Goal: Task Accomplishment & Management: Manage account settings

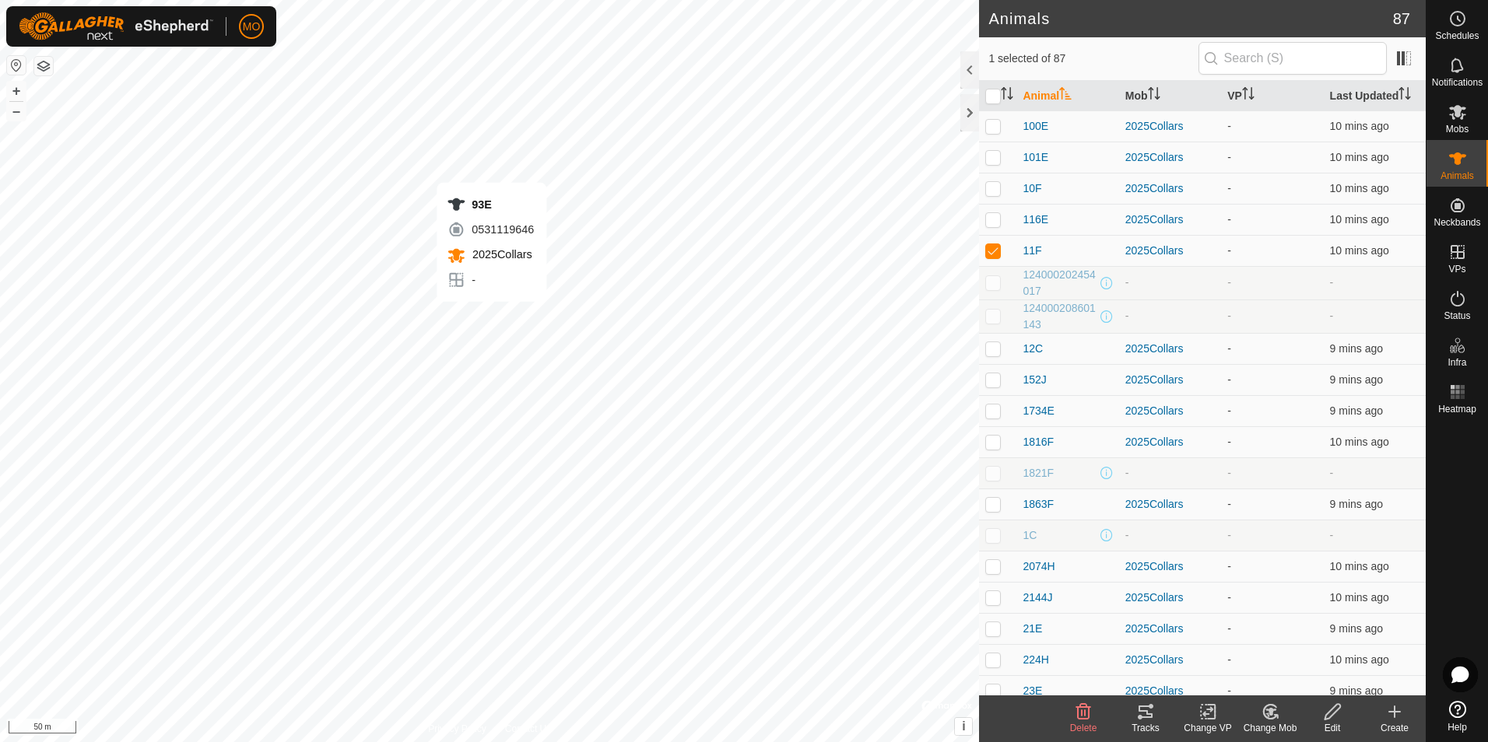
checkbox input "false"
checkbox input "true"
click at [993, 244] on p-checkbox at bounding box center [993, 250] width 16 height 12
checkbox input "true"
click at [1137, 250] on div "2025Collars" at bounding box center [1169, 251] width 89 height 16
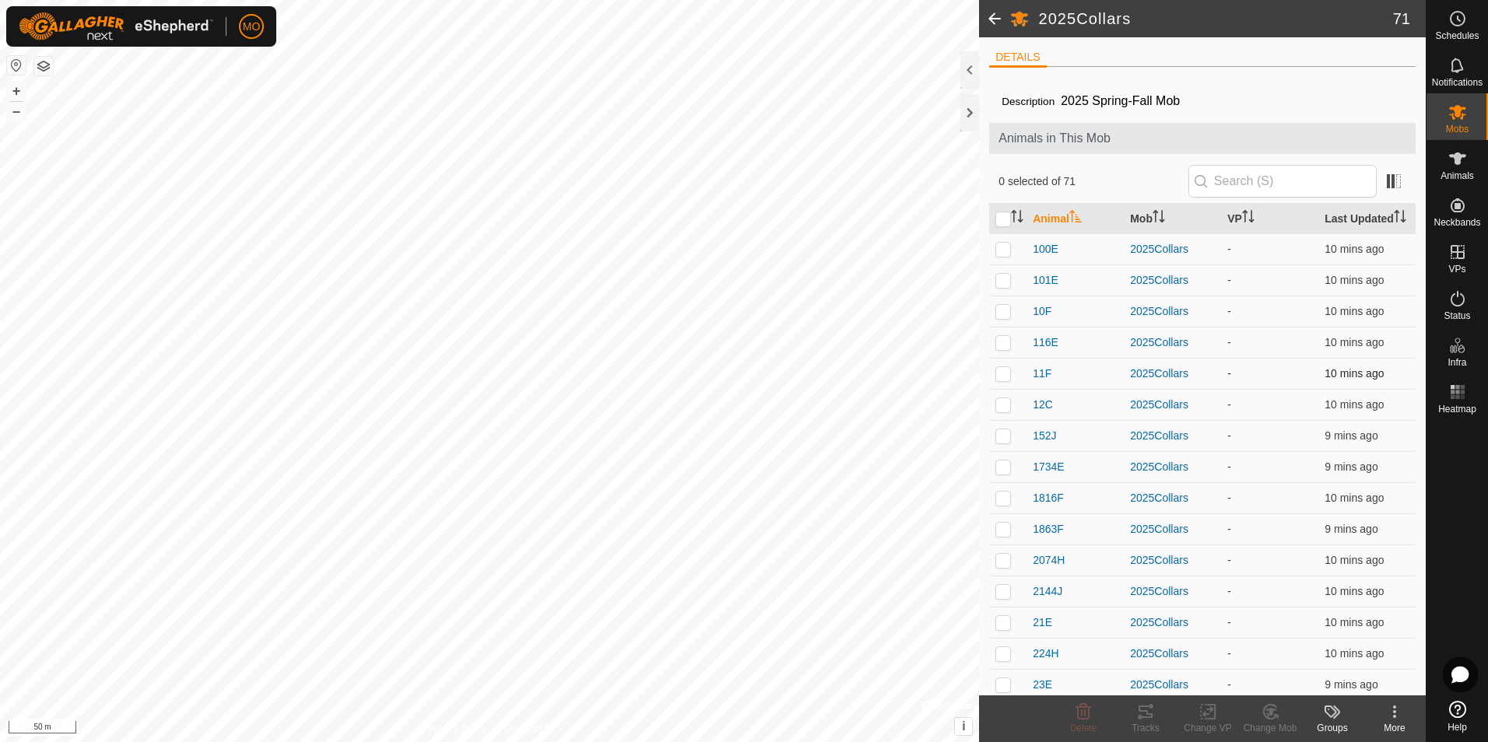
click at [1004, 376] on p-checkbox at bounding box center [1003, 373] width 16 height 12
checkbox input "true"
click at [1039, 371] on span "11F" at bounding box center [1041, 374] width 19 height 16
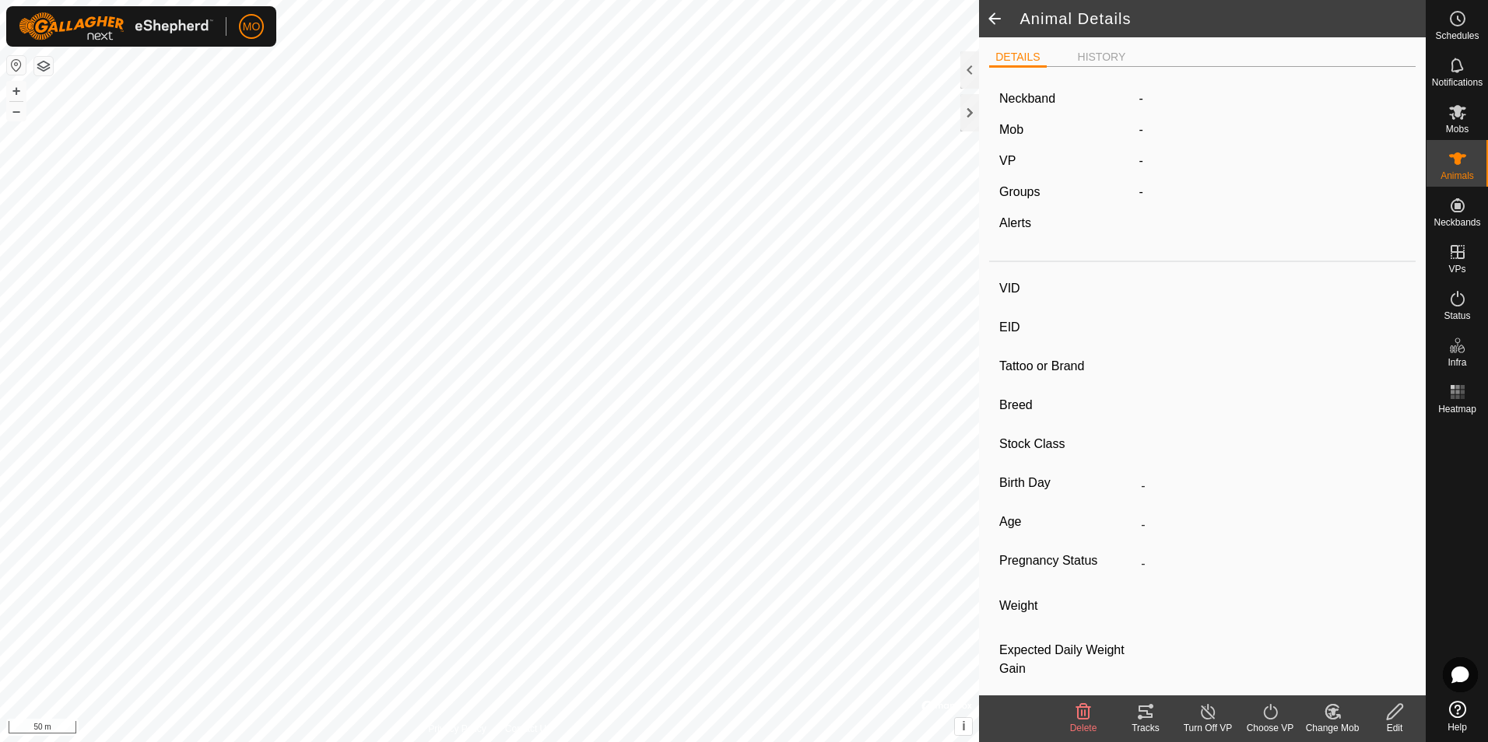
type input "11F"
type input "124000180539418"
type input "-"
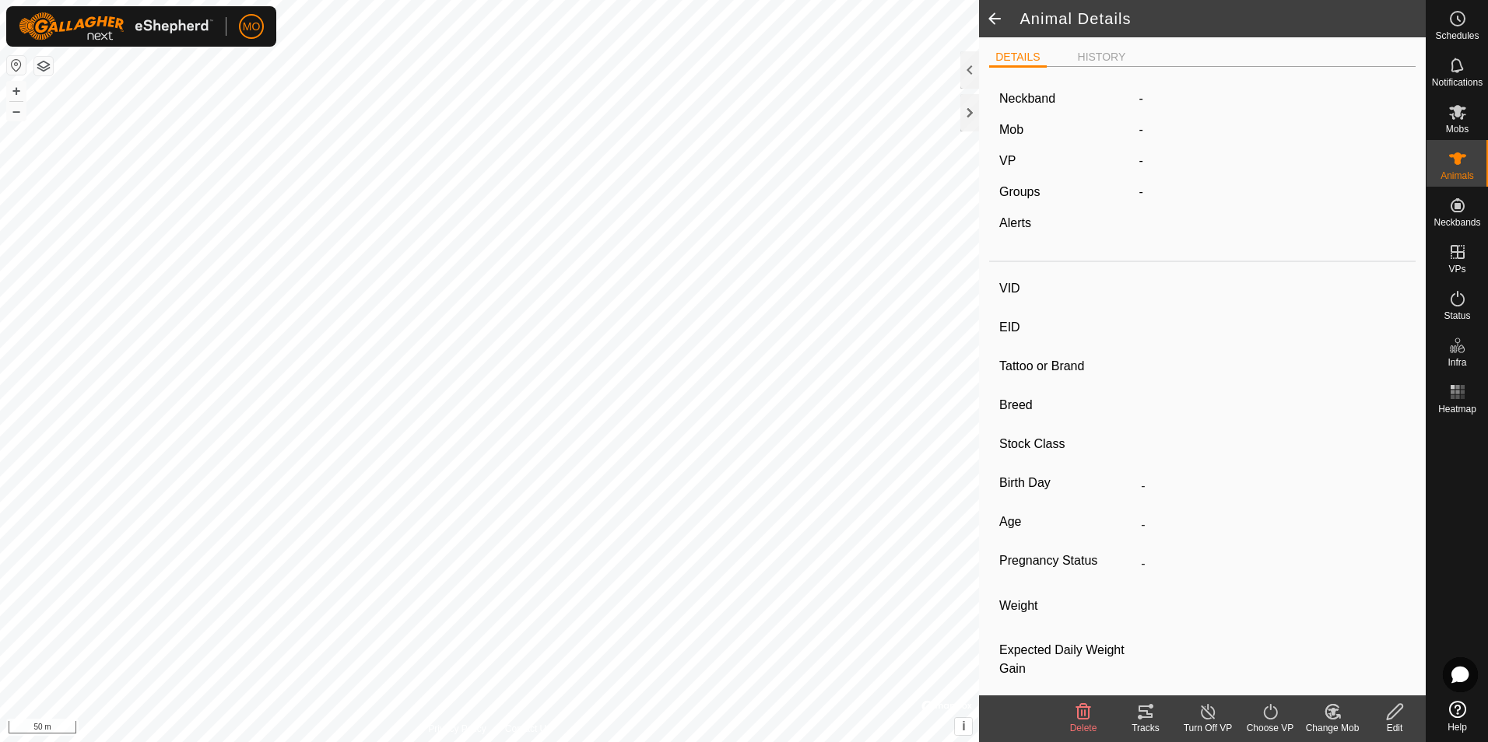
type input "0 kg"
type input "-"
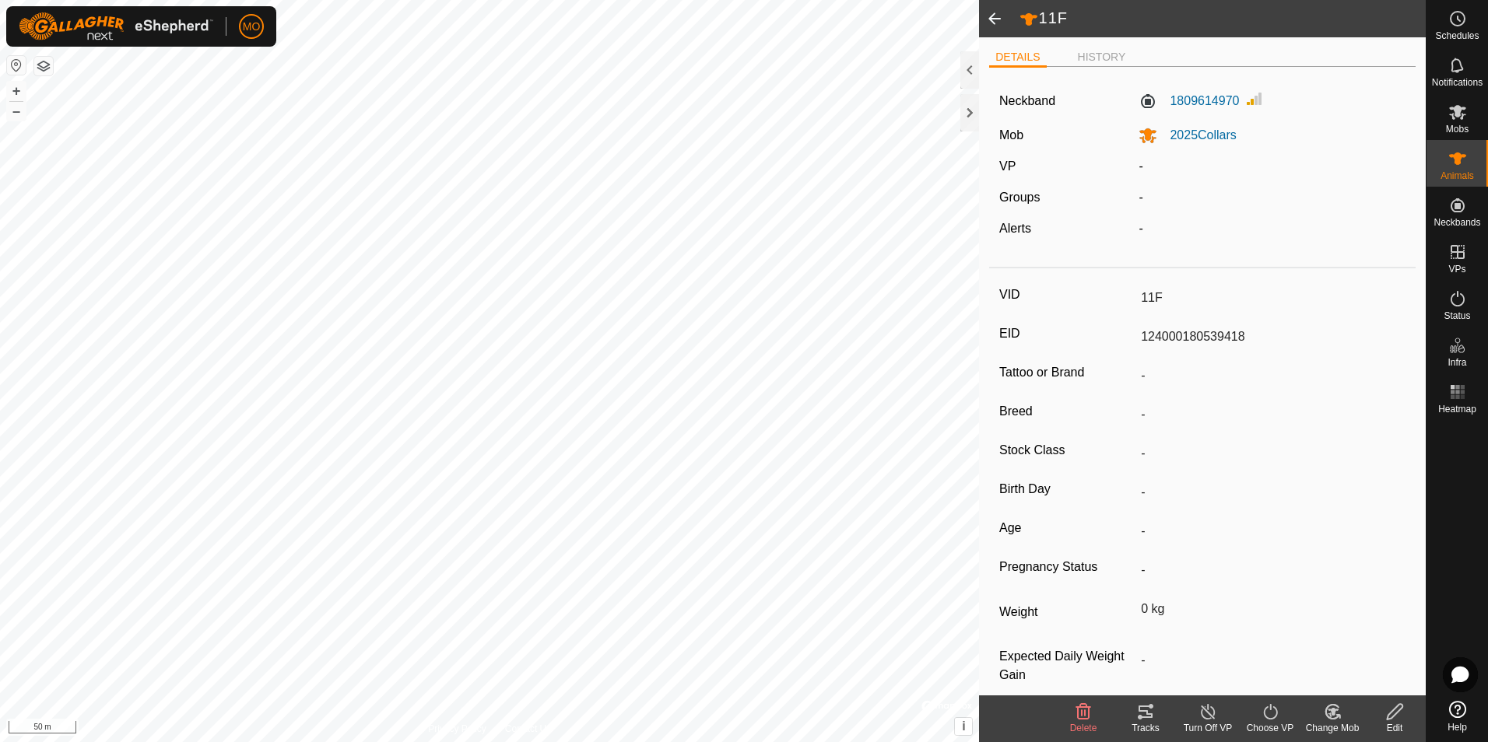
click at [988, 21] on span at bounding box center [994, 18] width 31 height 37
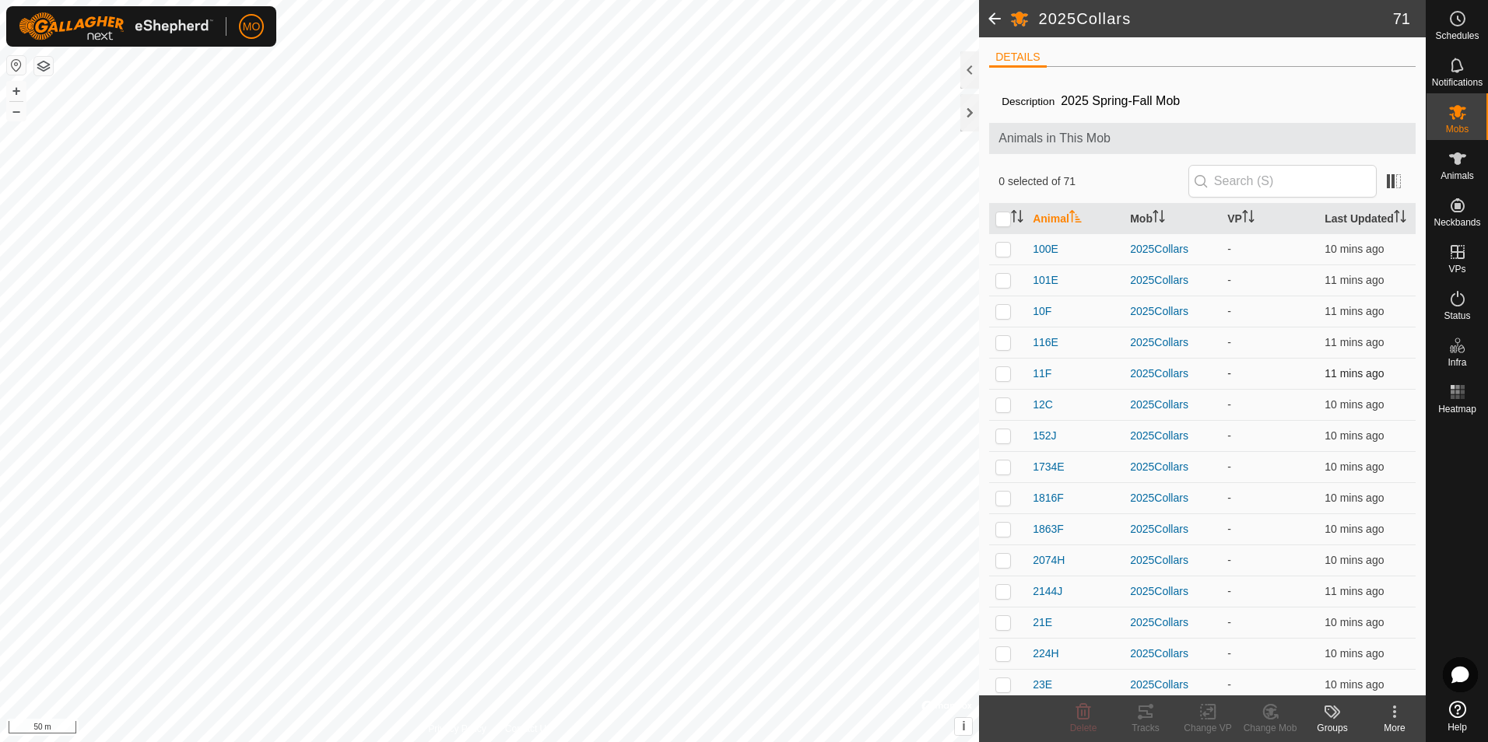
click at [1000, 372] on p-checkbox at bounding box center [1003, 373] width 16 height 12
click at [1268, 710] on icon at bounding box center [1270, 712] width 11 height 8
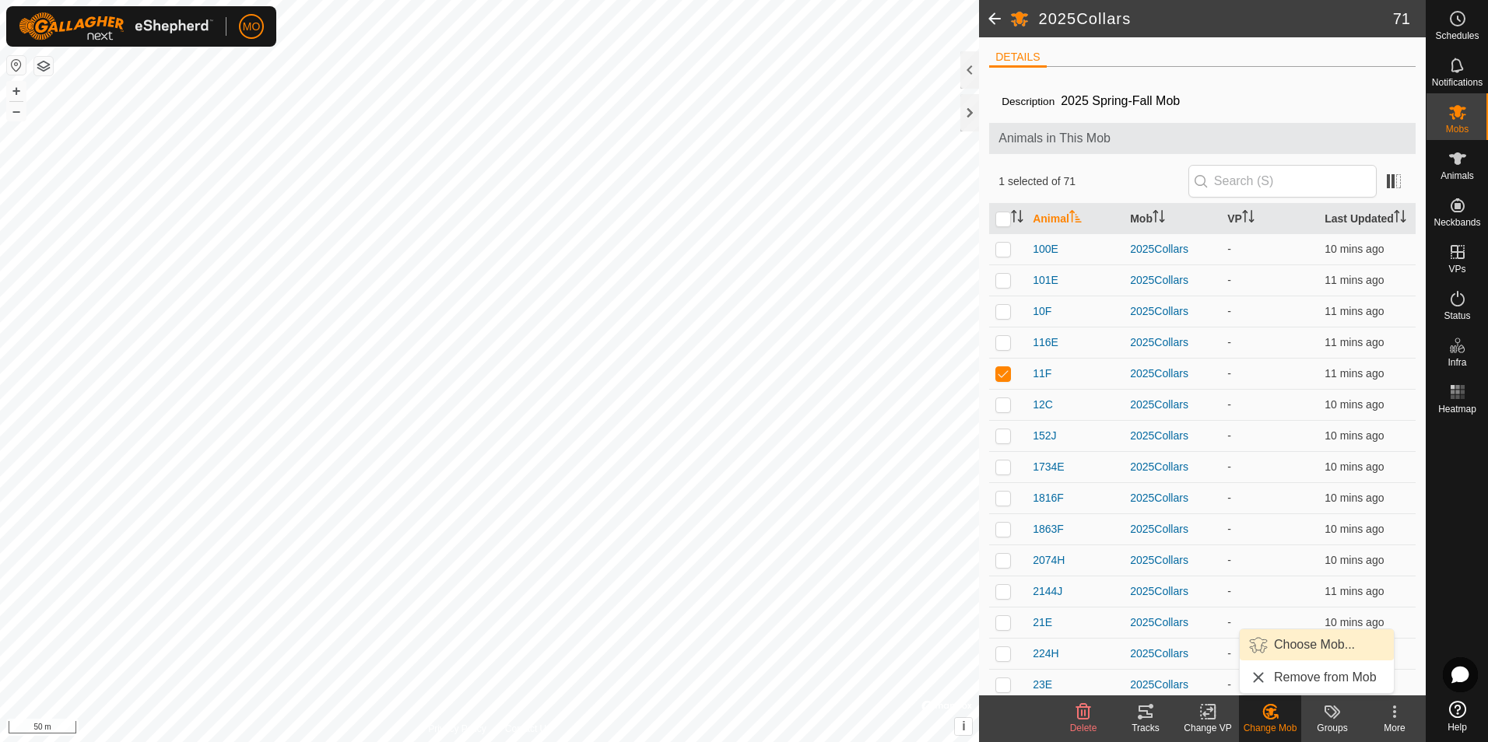
click at [1283, 647] on link "Choose Mob..." at bounding box center [1316, 644] width 154 height 31
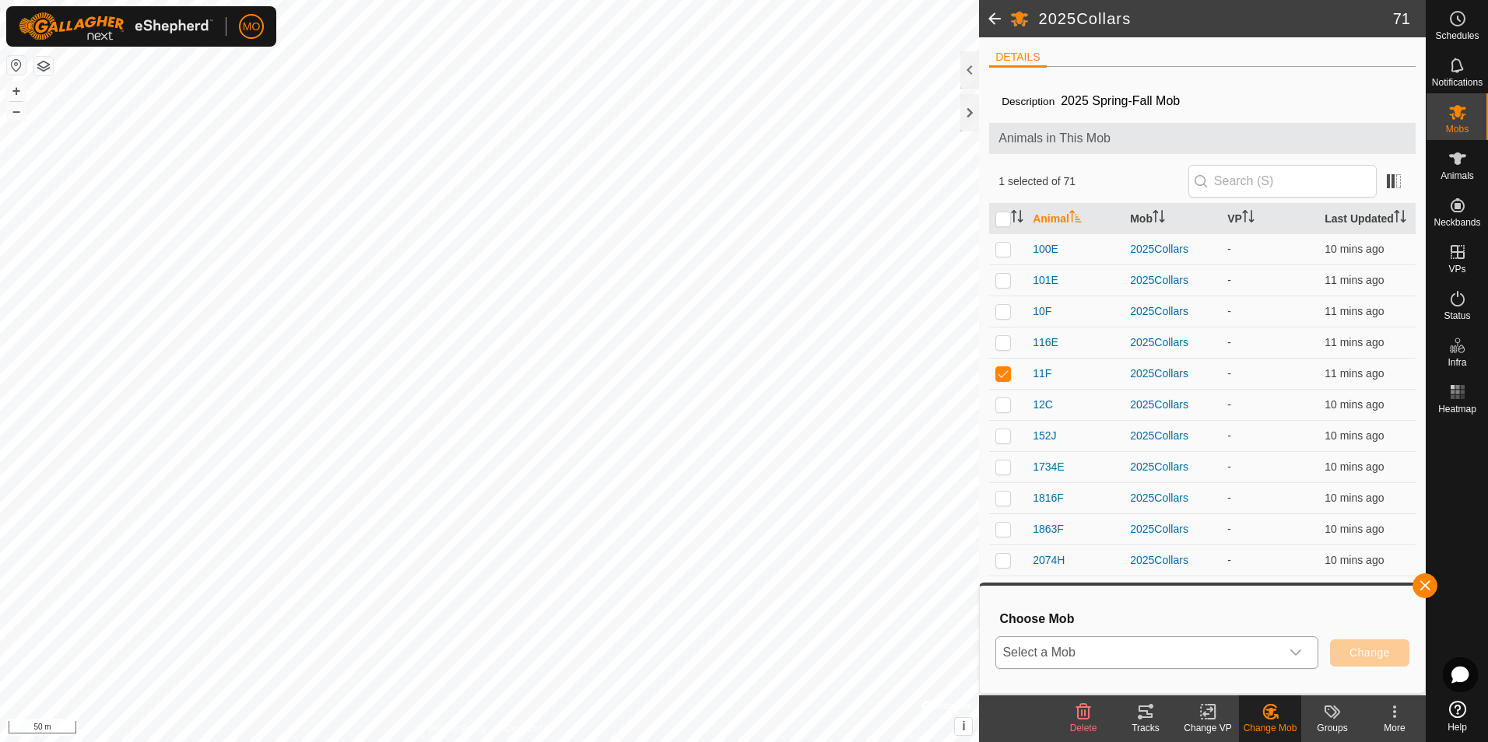
click at [1288, 659] on div "dropdown trigger" at bounding box center [1295, 652] width 31 height 31
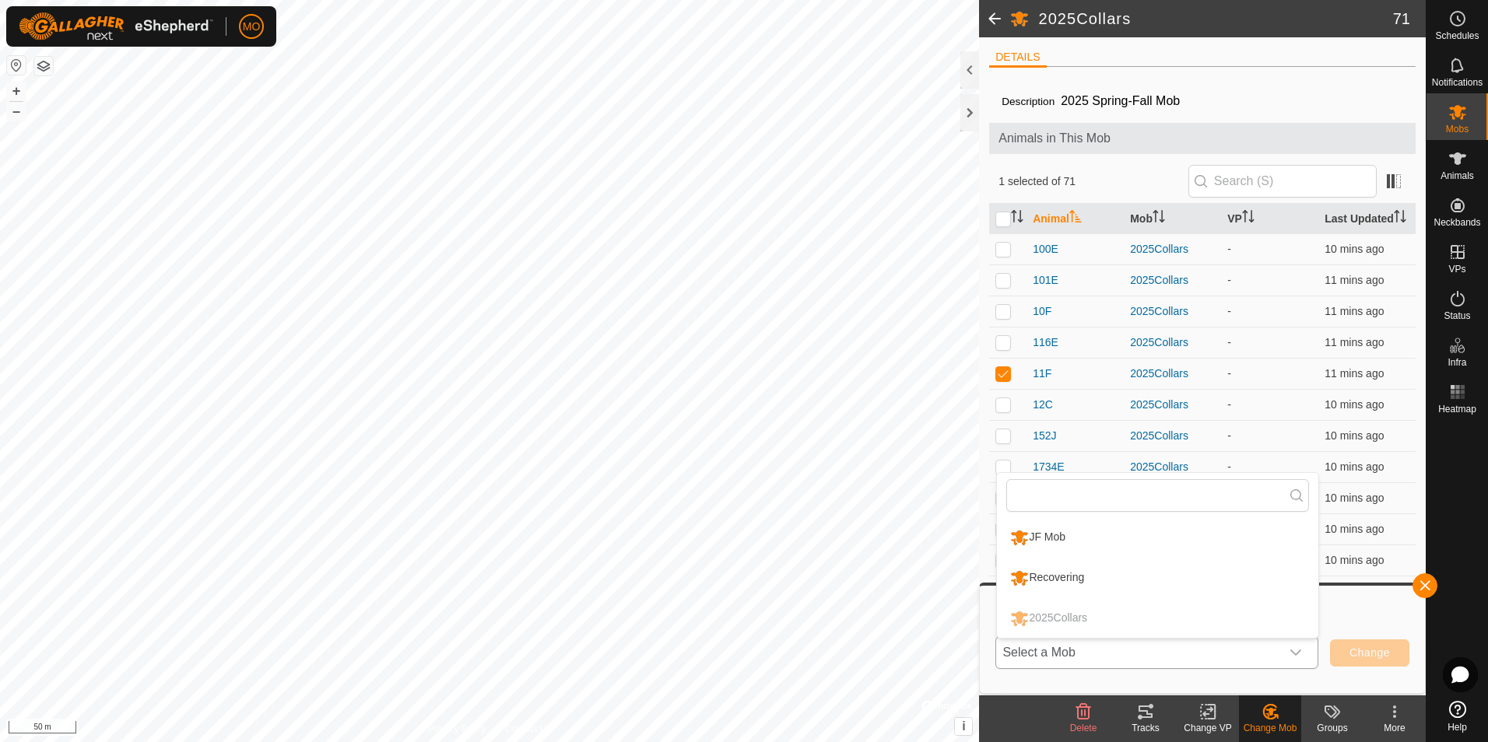
click at [1220, 579] on li "Recovering" at bounding box center [1157, 578] width 321 height 39
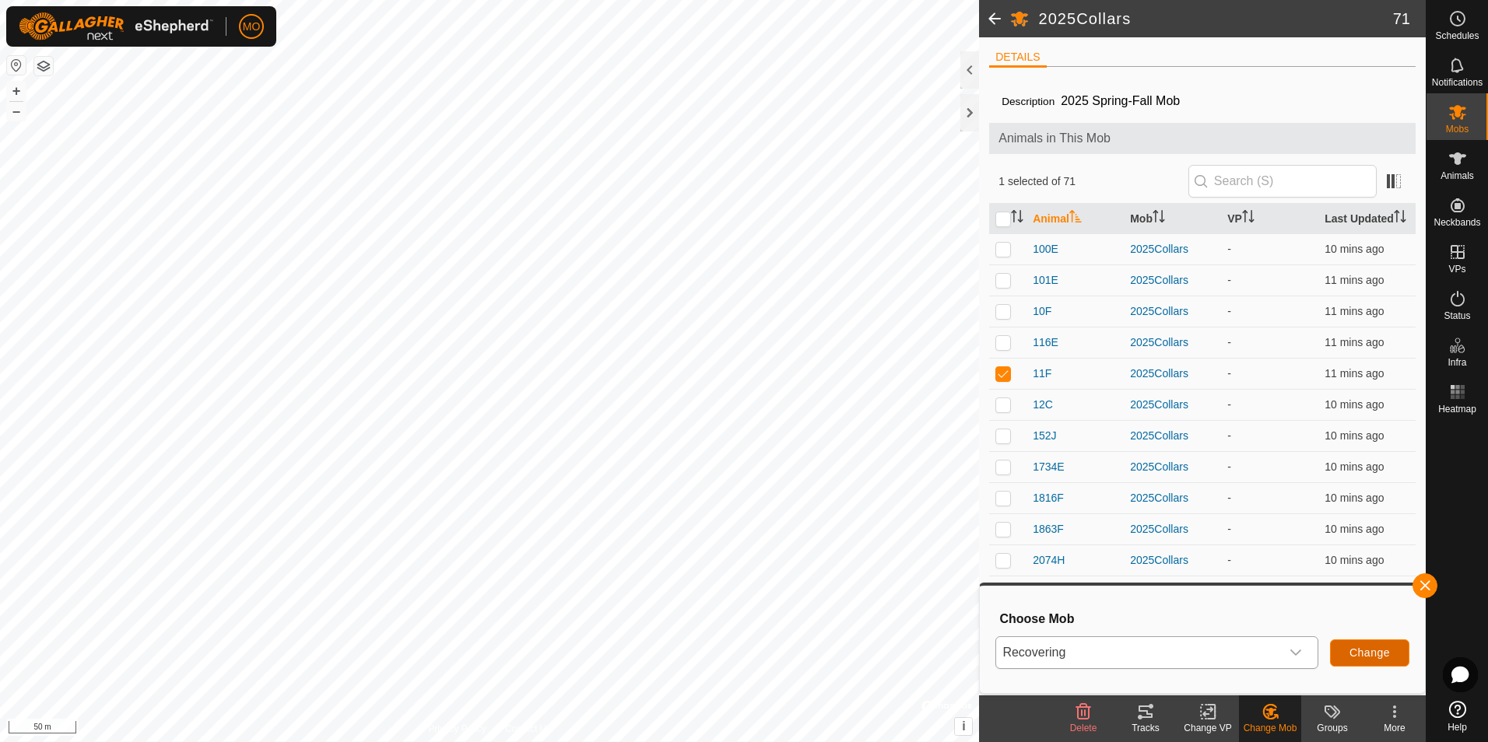
click at [1363, 651] on span "Change" at bounding box center [1369, 653] width 40 height 12
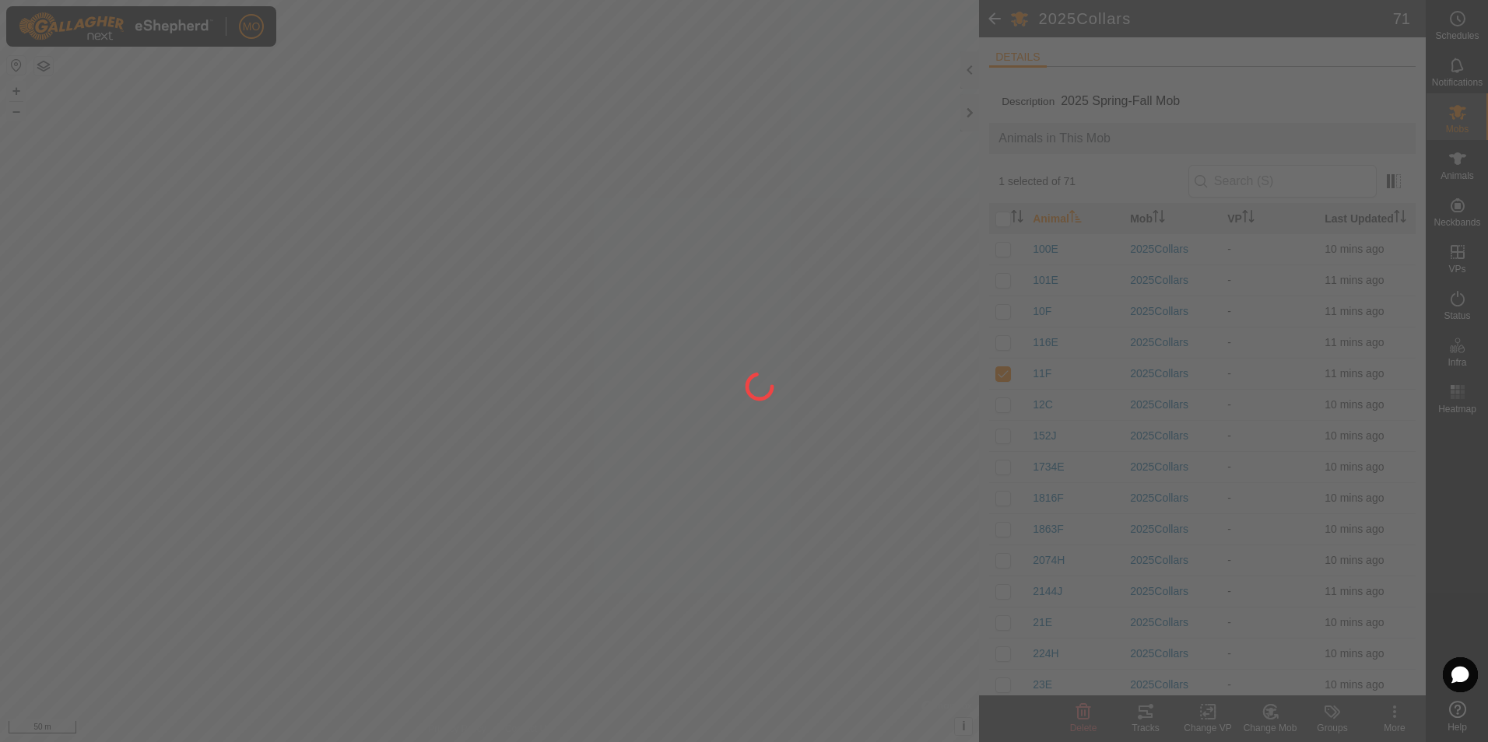
checkbox input "false"
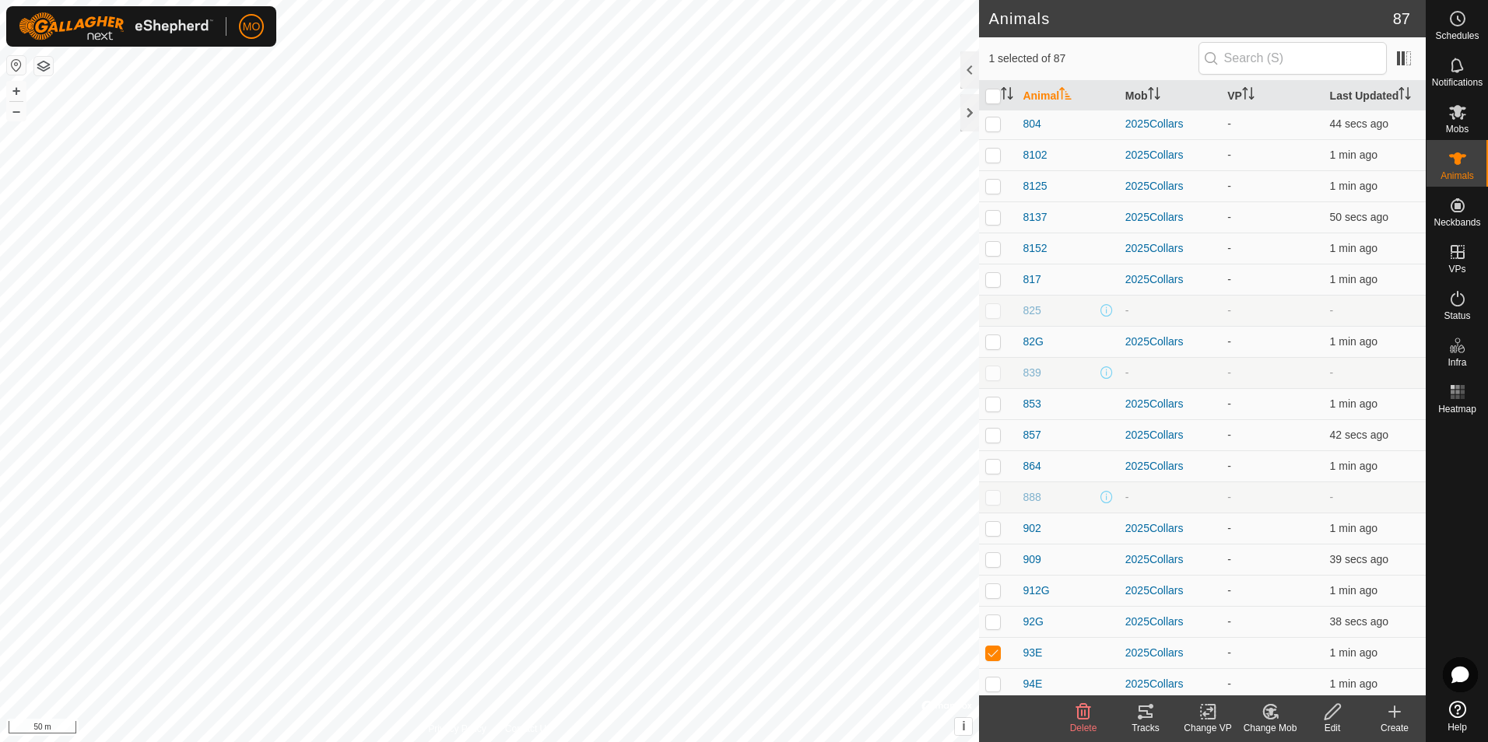
scroll to position [2128, 0]
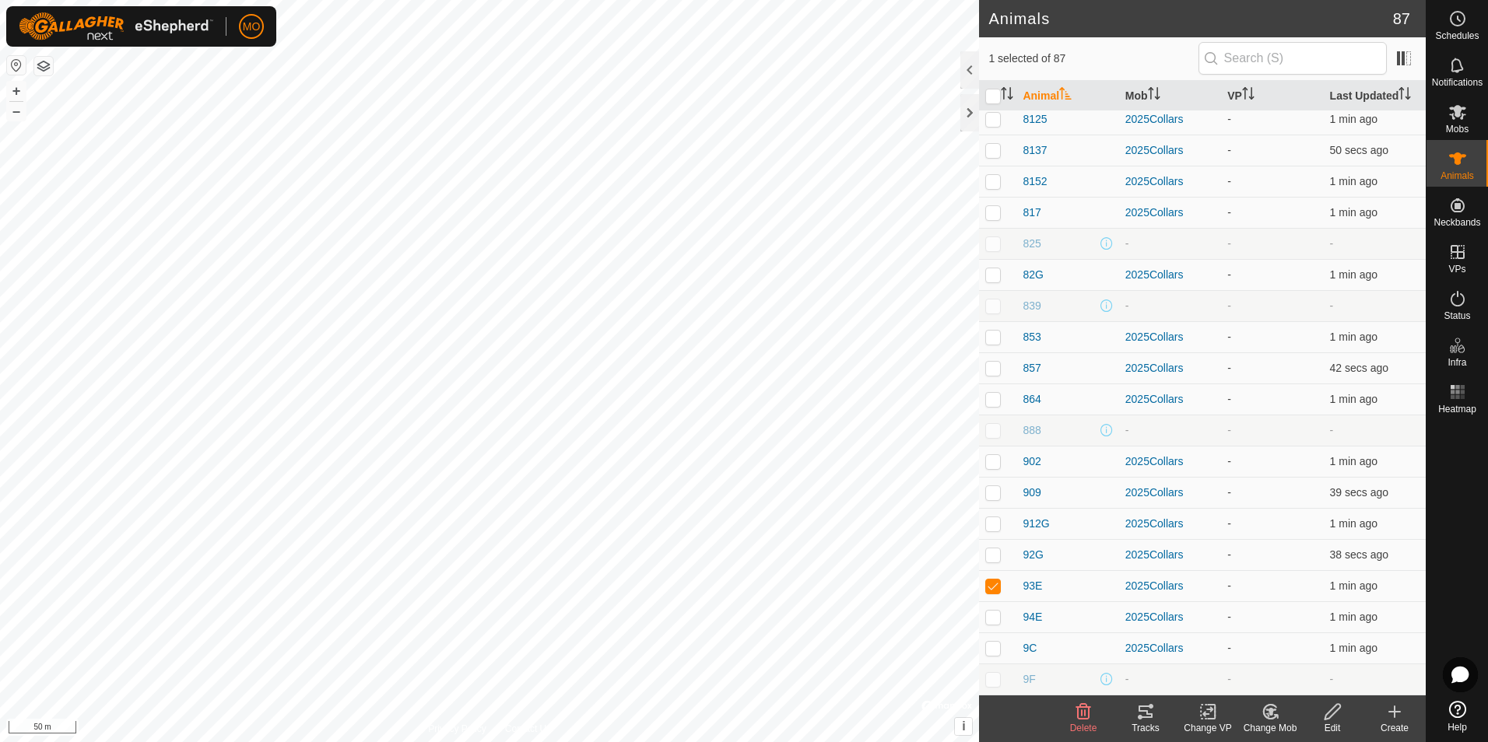
click at [1271, 710] on icon at bounding box center [1270, 712] width 11 height 8
click at [1289, 643] on link "Choose Mob..." at bounding box center [1316, 644] width 154 height 31
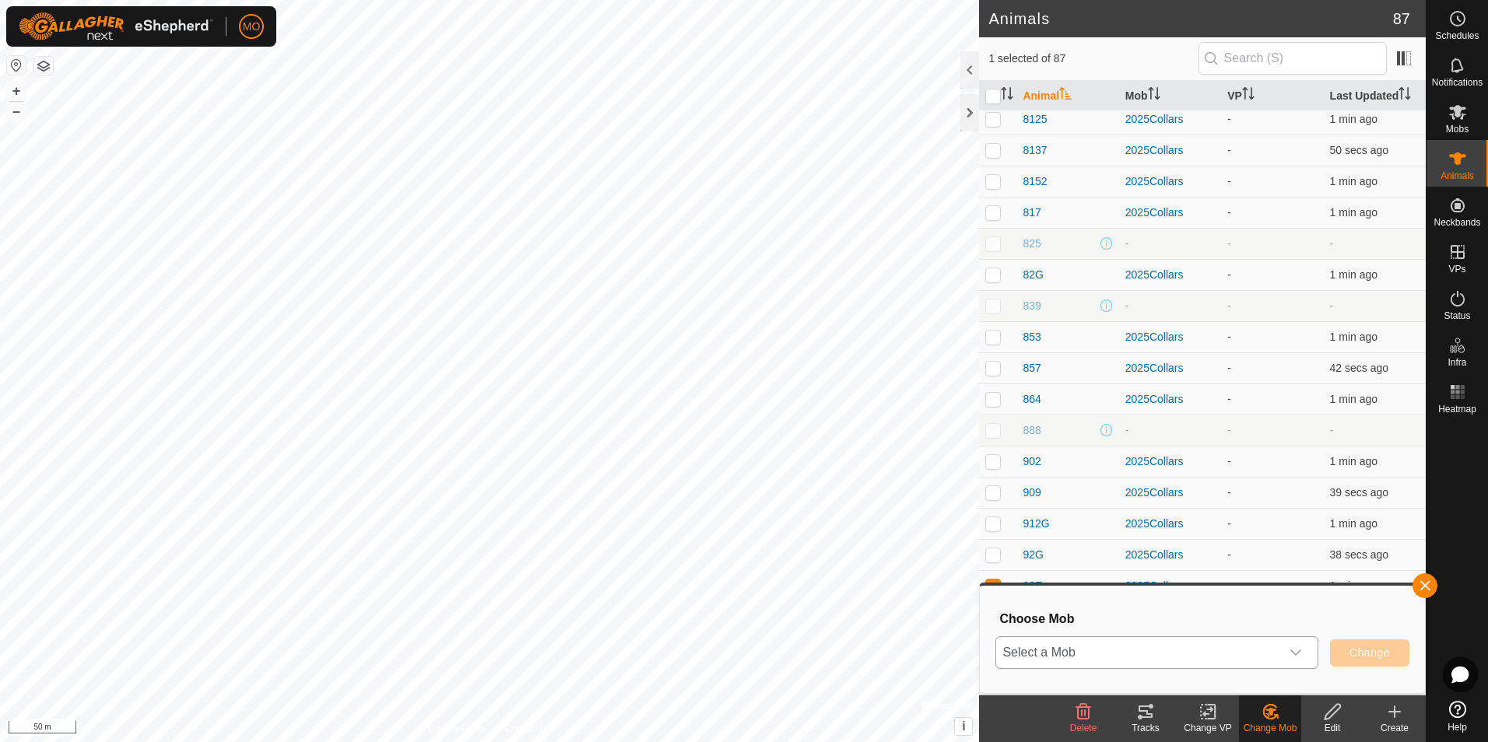
click at [1304, 654] on div "dropdown trigger" at bounding box center [1295, 652] width 31 height 31
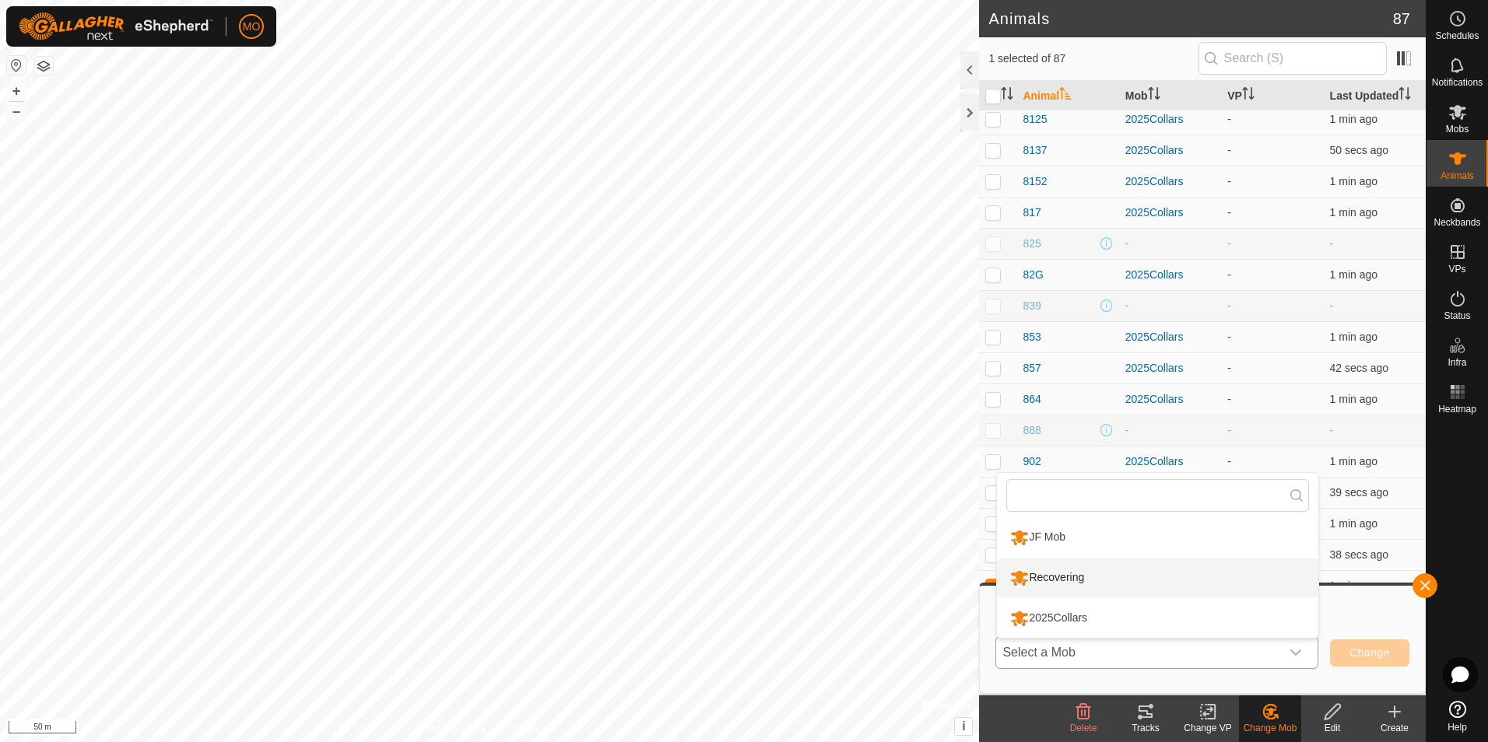
click at [1173, 583] on li "Recovering" at bounding box center [1157, 578] width 321 height 39
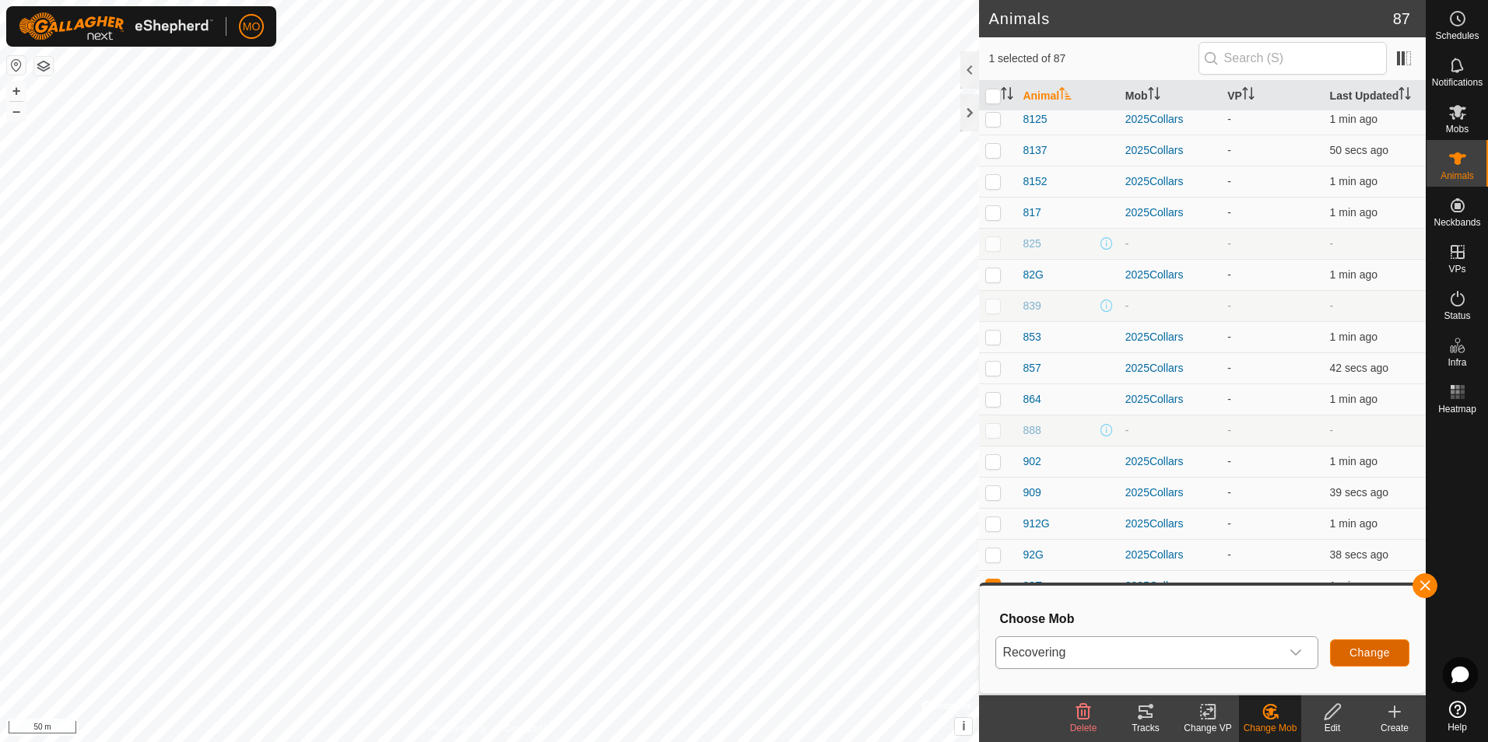
click at [1354, 655] on span "Change" at bounding box center [1369, 653] width 40 height 12
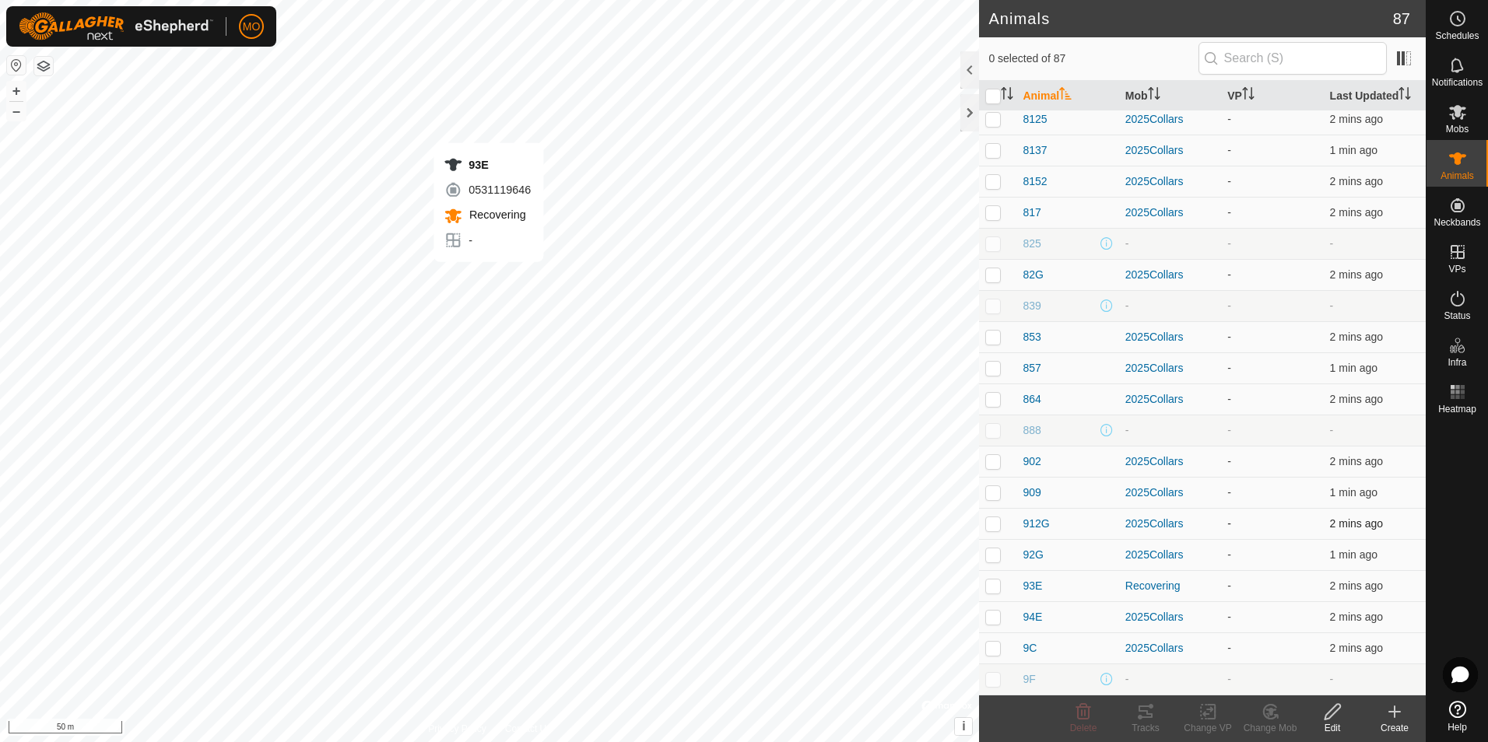
checkbox input "true"
click at [1028, 587] on span "93E" at bounding box center [1031, 586] width 19 height 16
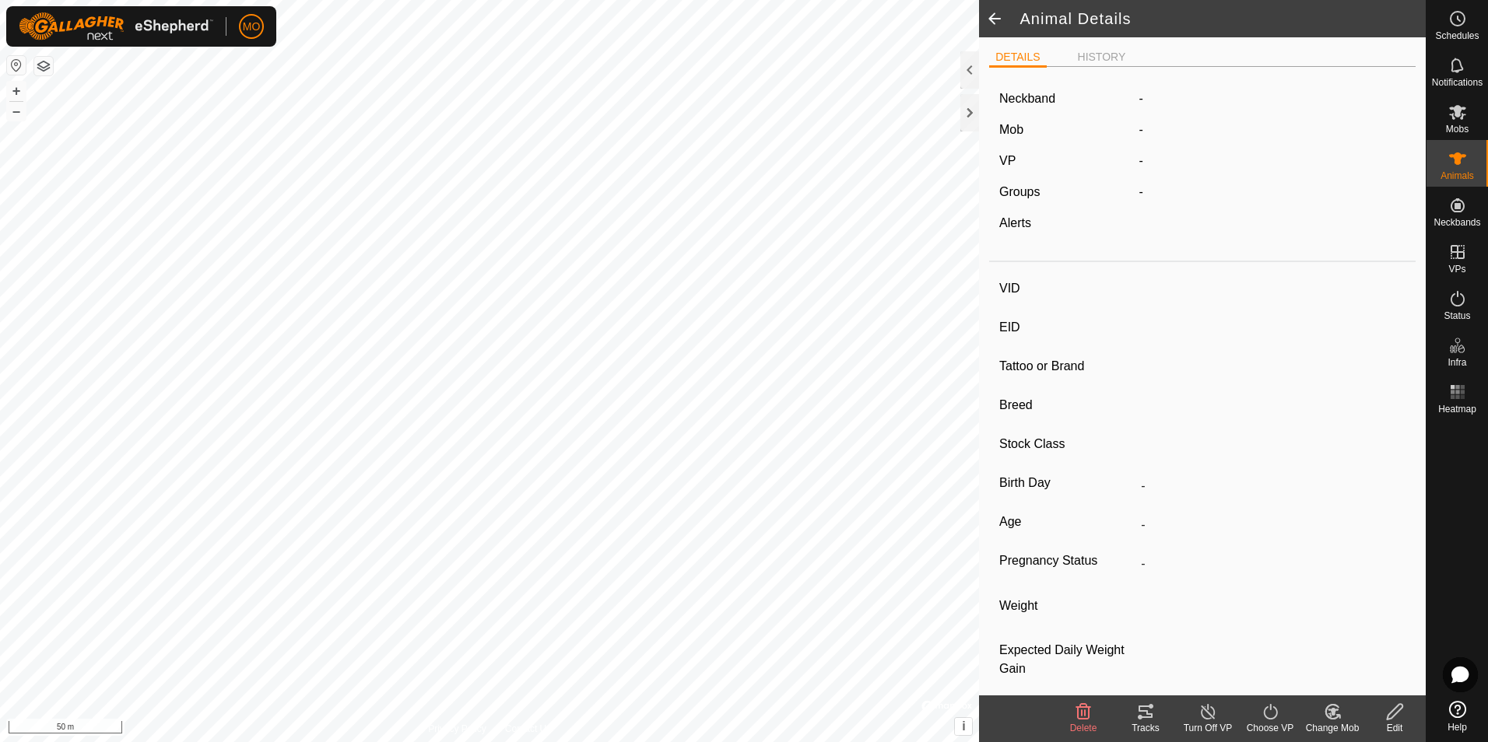
type input "93E"
type input "124000213637028"
type input "-"
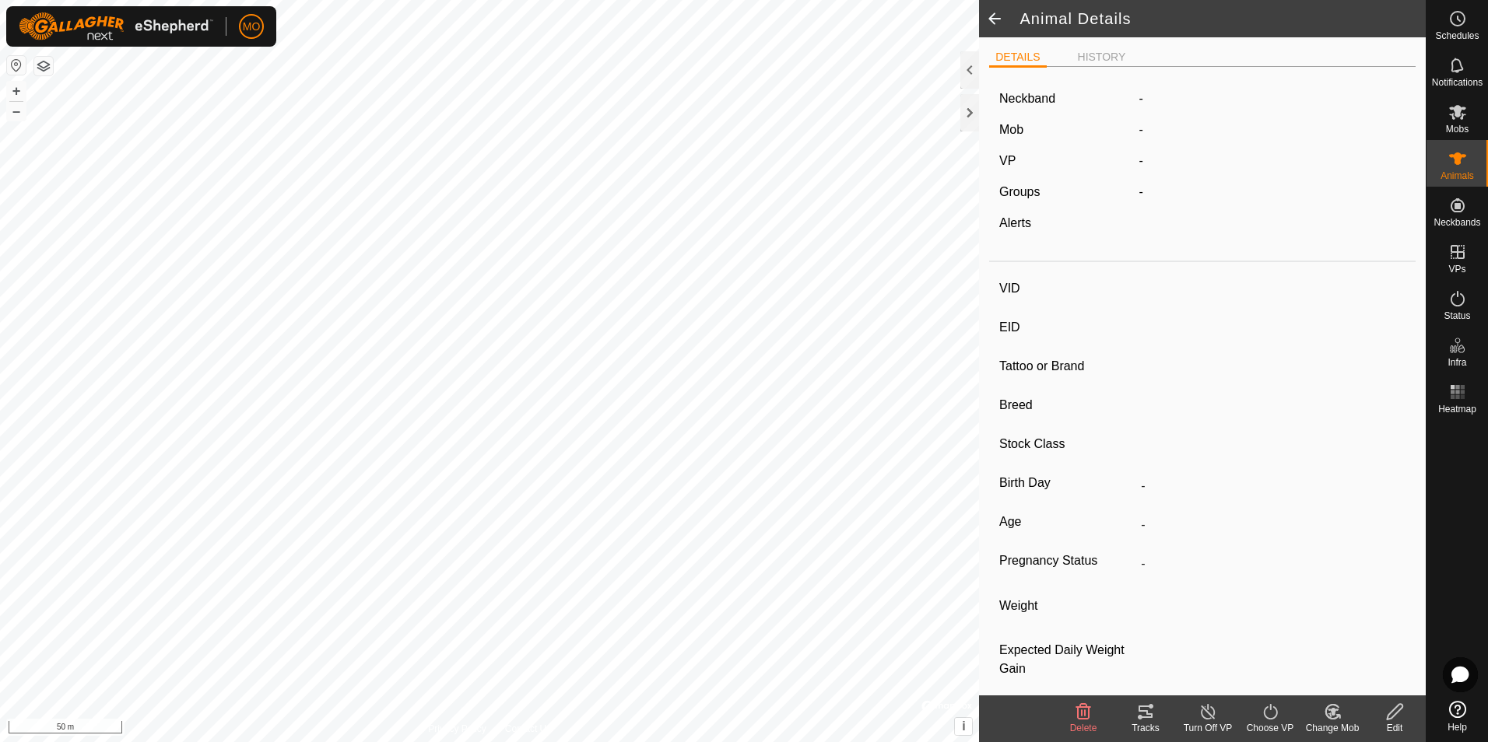
type input "0 kg"
type input "-"
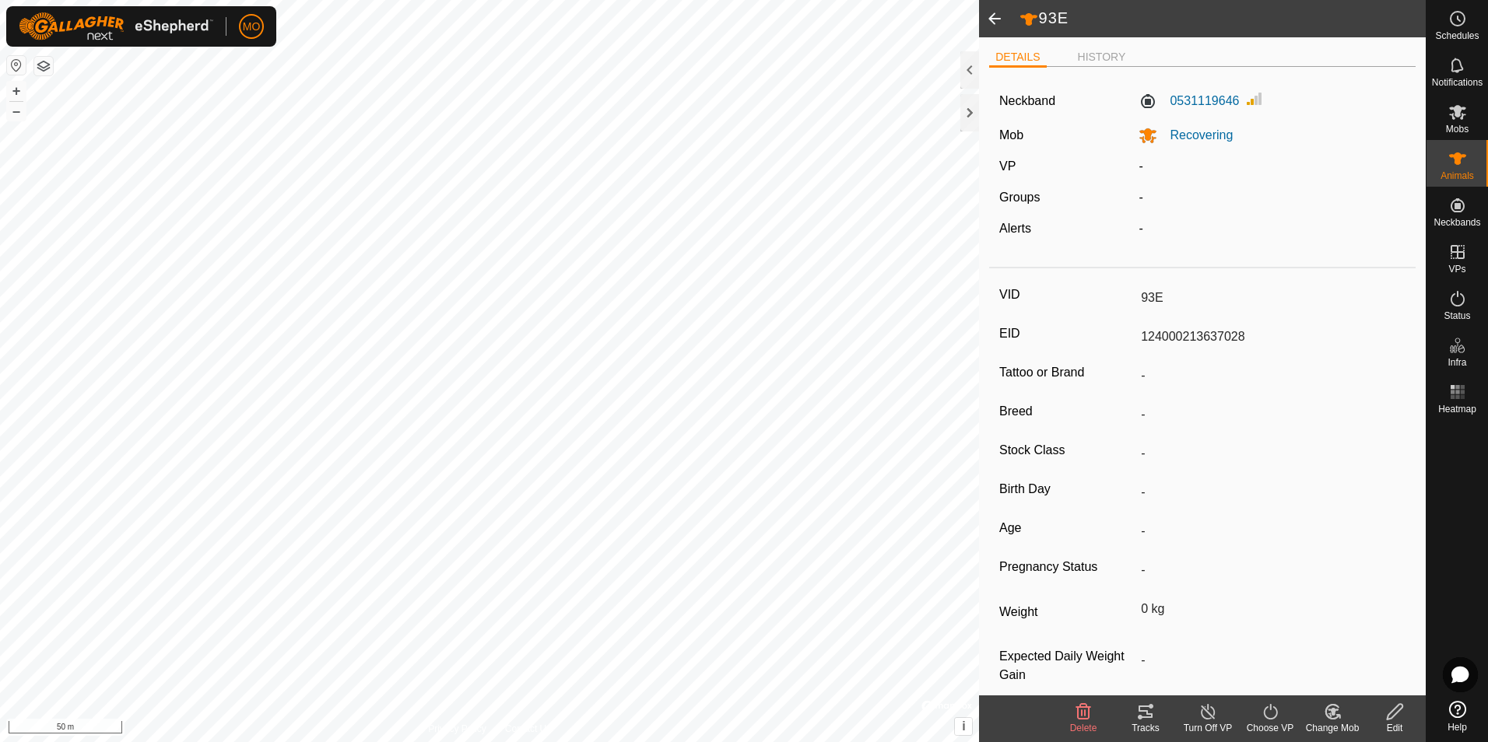
drag, startPoint x: 1248, startPoint y: 341, endPoint x: 1131, endPoint y: 338, distance: 116.7
click at [1134, 338] on input "124000213637028" at bounding box center [1269, 337] width 271 height 26
type input "11F"
type input "124000180539418"
type input "-"
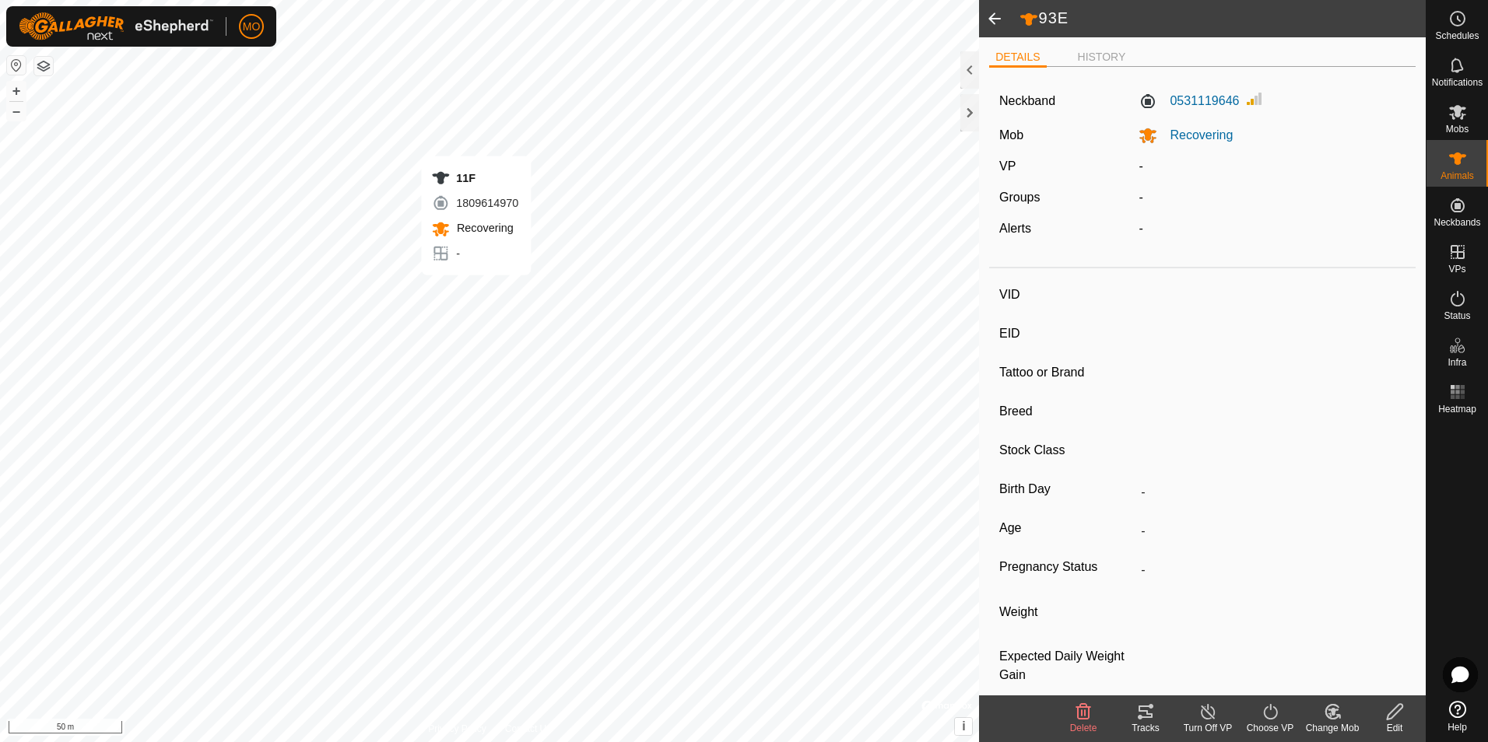
type input "-"
type input "0 kg"
type input "-"
drag, startPoint x: 1261, startPoint y: 339, endPoint x: 1141, endPoint y: 346, distance: 120.0
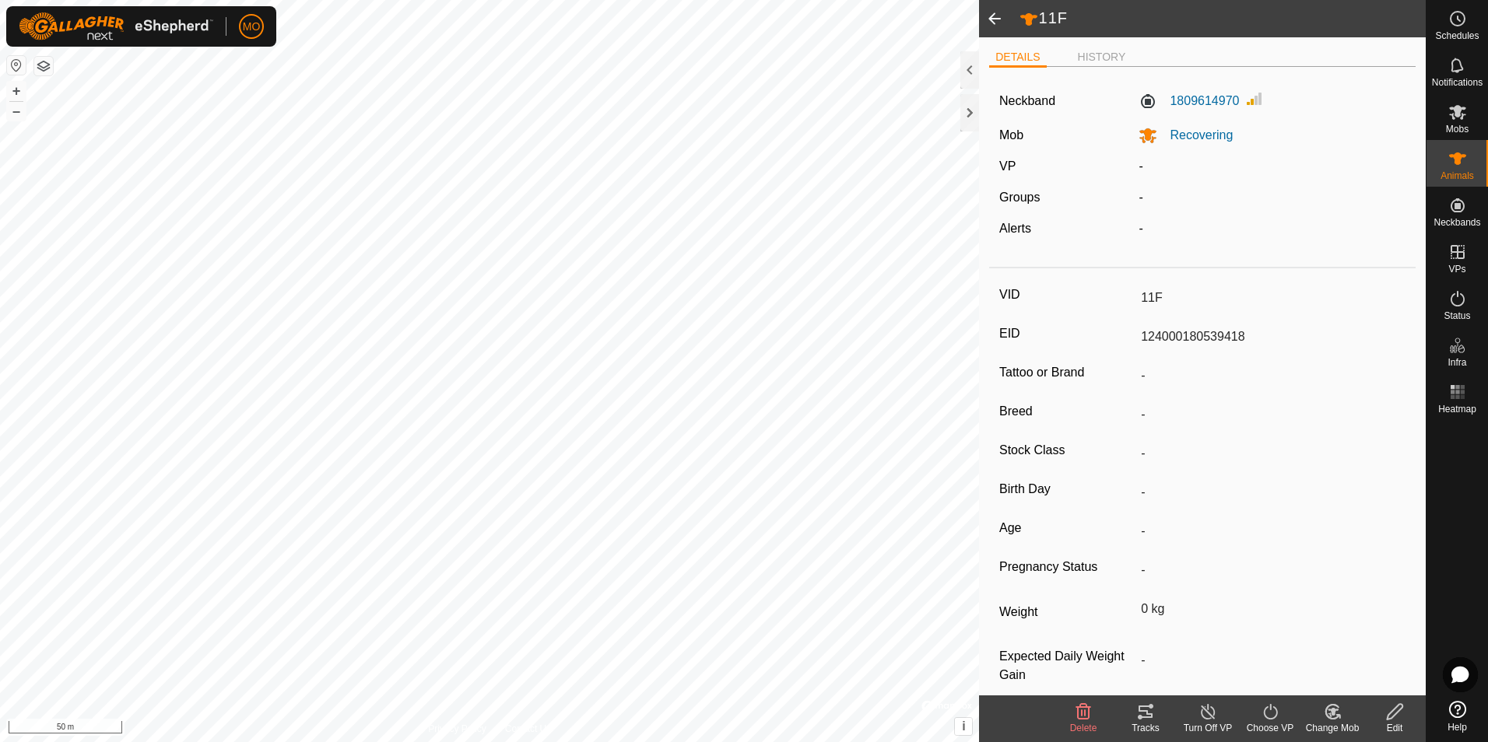
click at [1141, 346] on input "124000180539418" at bounding box center [1269, 337] width 271 height 26
drag, startPoint x: 1141, startPoint y: 346, endPoint x: 1225, endPoint y: 382, distance: 90.6
click at [1229, 388] on input "-" at bounding box center [1269, 376] width 271 height 26
drag, startPoint x: 1239, startPoint y: 340, endPoint x: 1130, endPoint y: 338, distance: 109.7
click at [1130, 338] on div "EID 124000180539418" at bounding box center [1202, 337] width 406 height 26
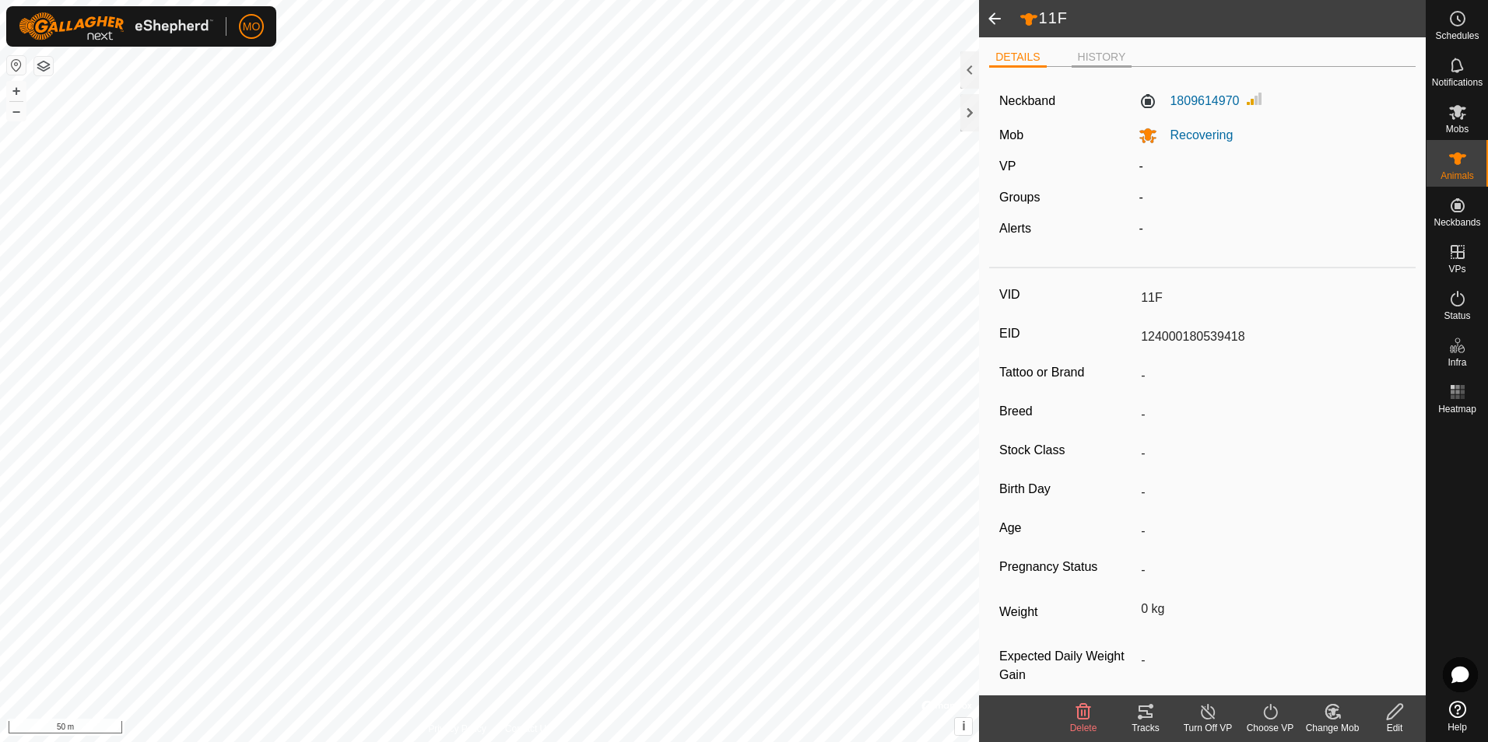
click at [1101, 56] on li "HISTORY" at bounding box center [1101, 58] width 61 height 19
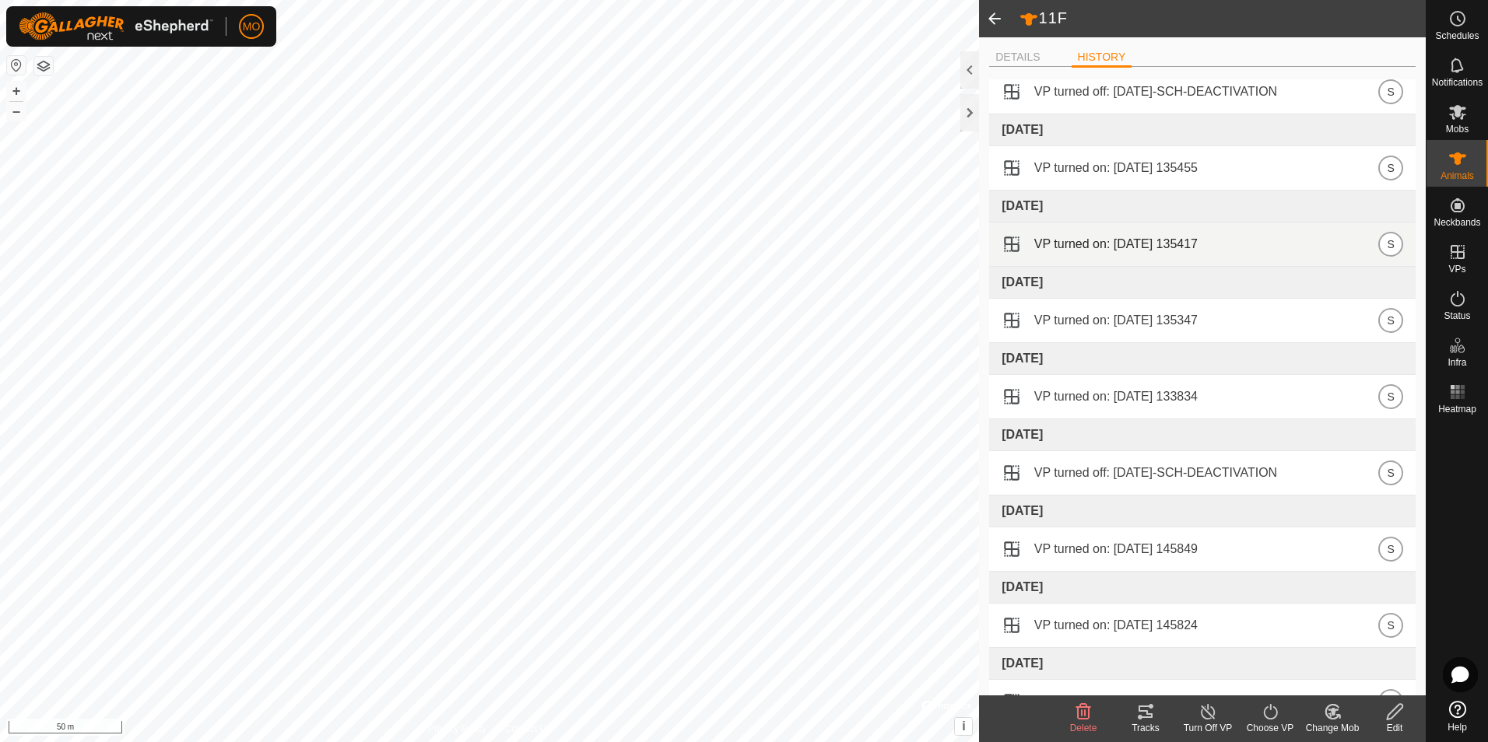
scroll to position [621, 0]
click at [994, 20] on span at bounding box center [994, 18] width 31 height 37
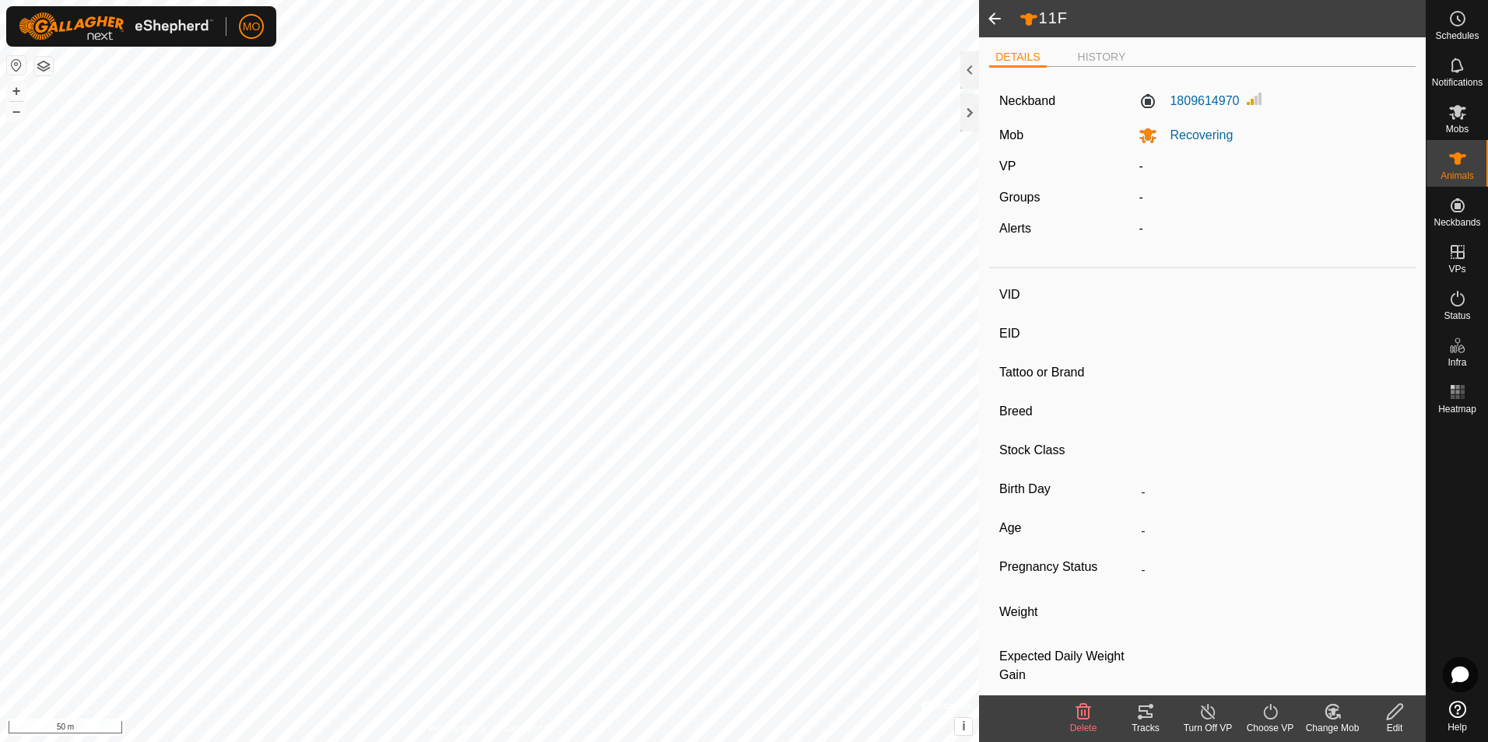
type input "93E"
type input "124000213637028"
type input "-"
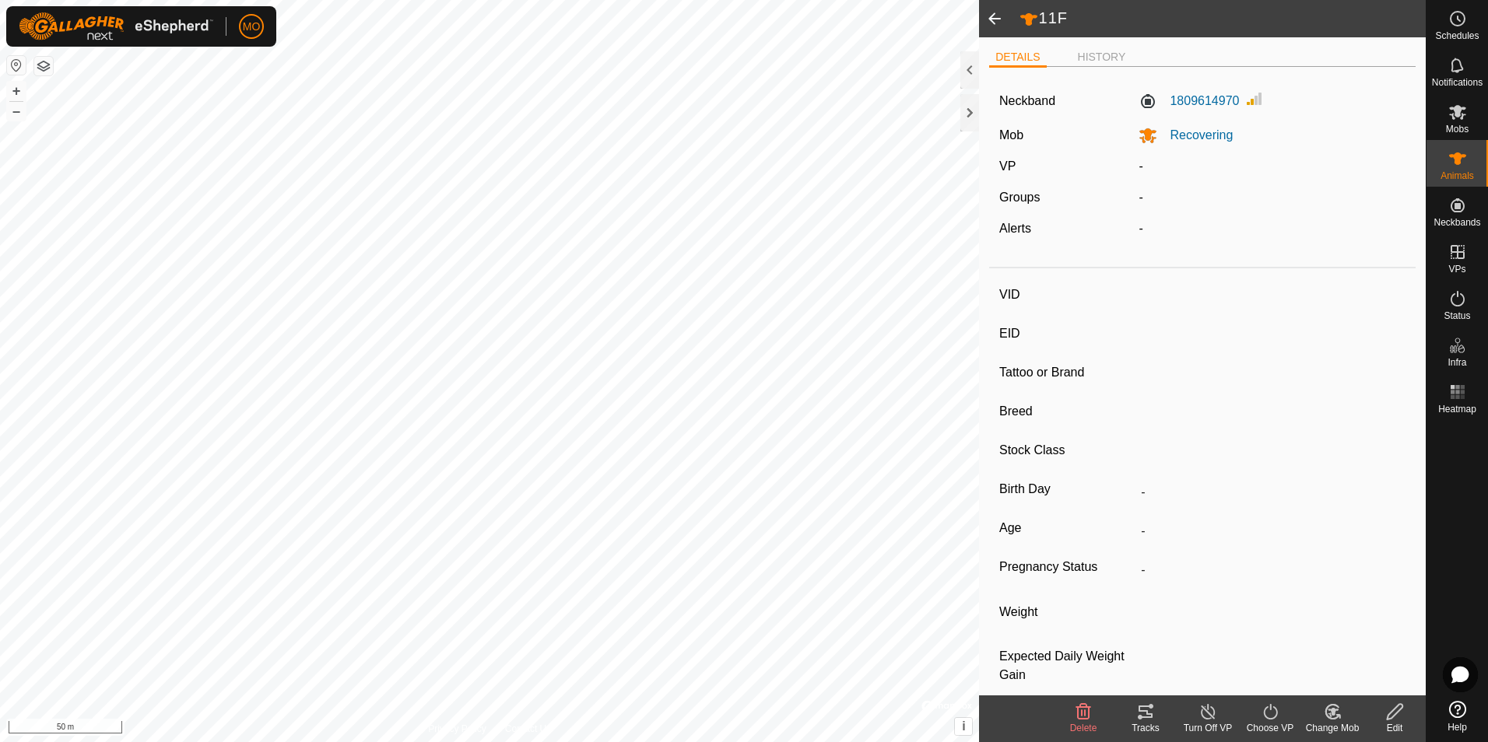
type input "0 kg"
type input "-"
type input "11F"
type input "124000180539418"
type input "-"
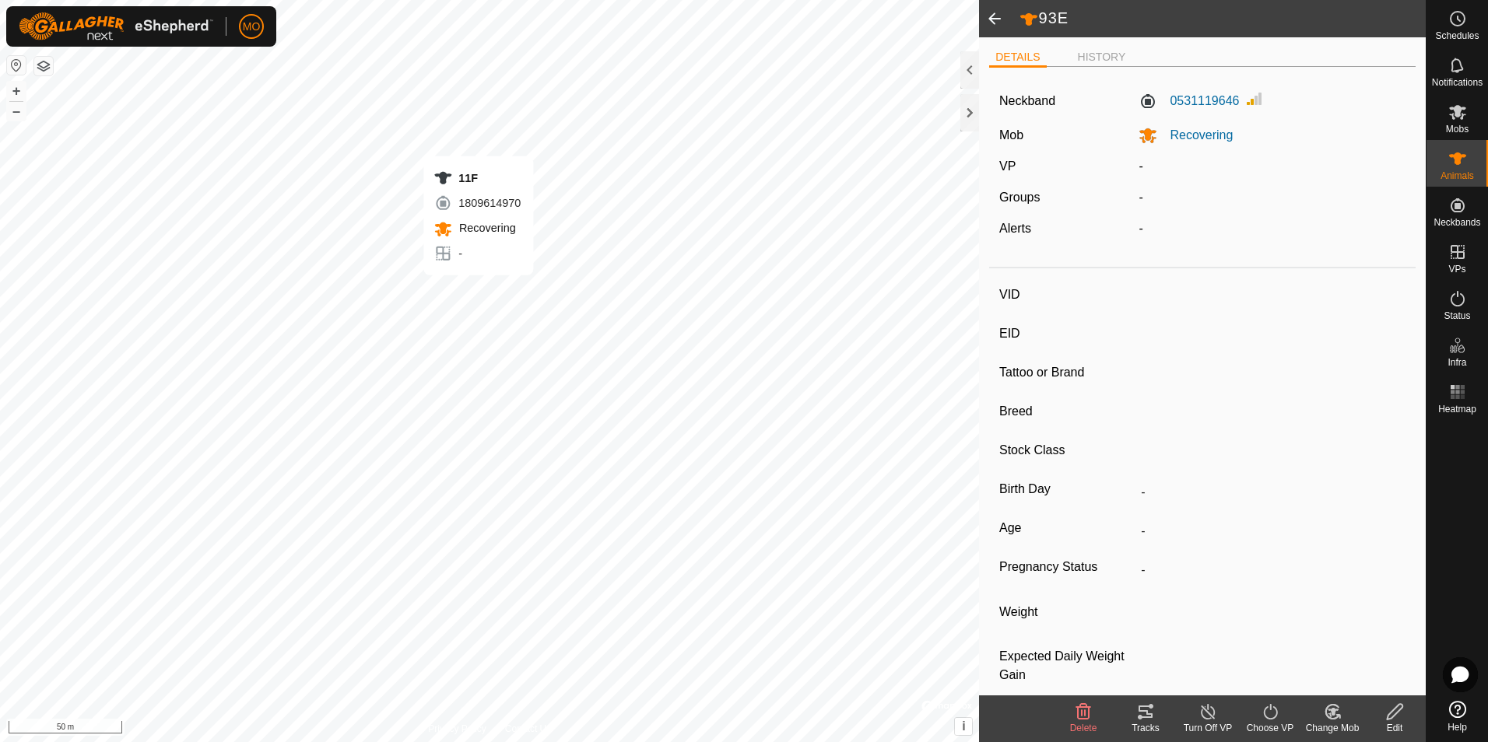
type input "-"
type input "0 kg"
type input "-"
